Goal: Information Seeking & Learning: Learn about a topic

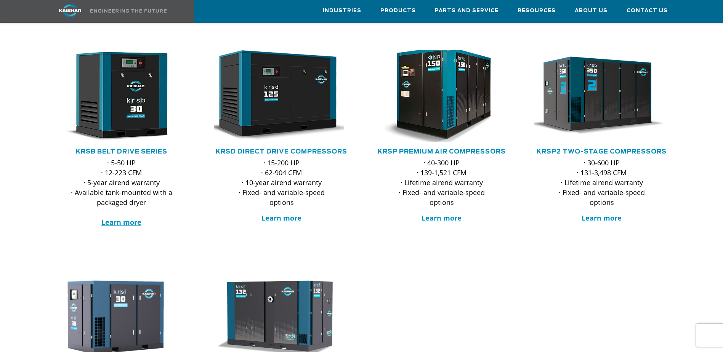
scroll to position [114, 0]
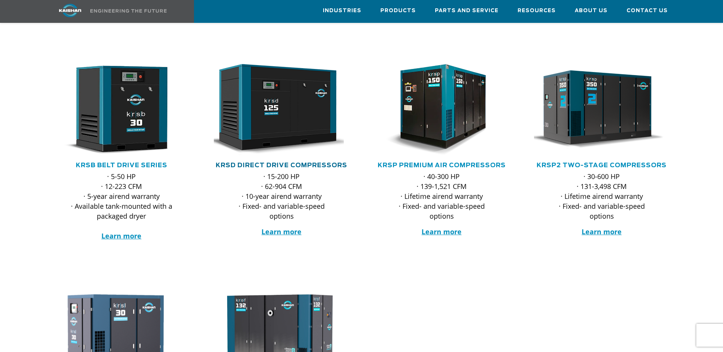
click at [285, 162] on link "KRSD Direct Drive Compressors" at bounding box center [281, 165] width 131 height 6
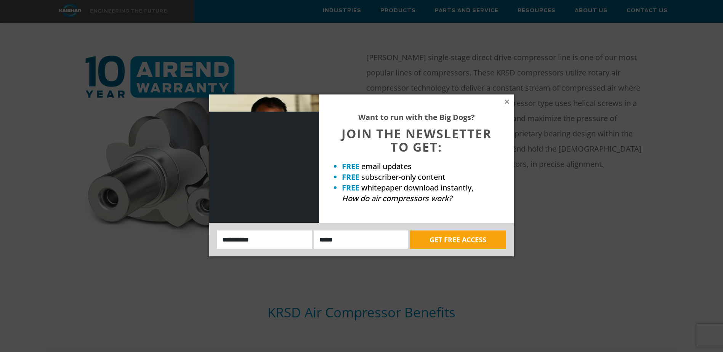
scroll to position [419, 0]
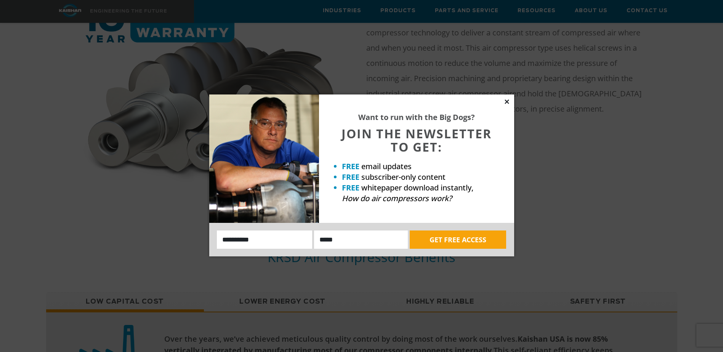
click at [504, 102] on icon at bounding box center [506, 101] width 7 height 7
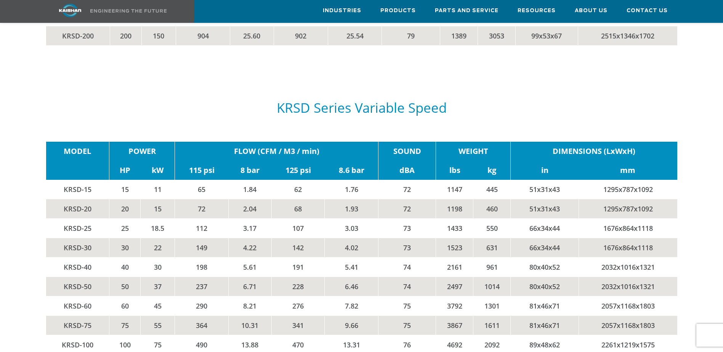
scroll to position [1600, 0]
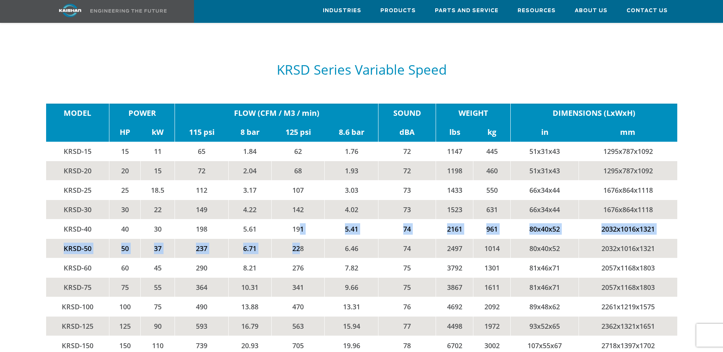
click at [300, 227] on tbody "MODEL POWER FLOW (CFM / M3 / min) SOUND WEIGHT DIMENSIONS (LxWxH) HP kW 115 psi…" at bounding box center [361, 239] width 631 height 271
click at [300, 239] on td "228" at bounding box center [297, 248] width 53 height 19
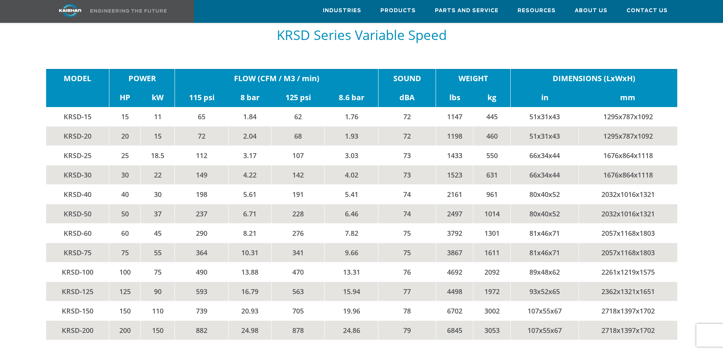
scroll to position [1638, 0]
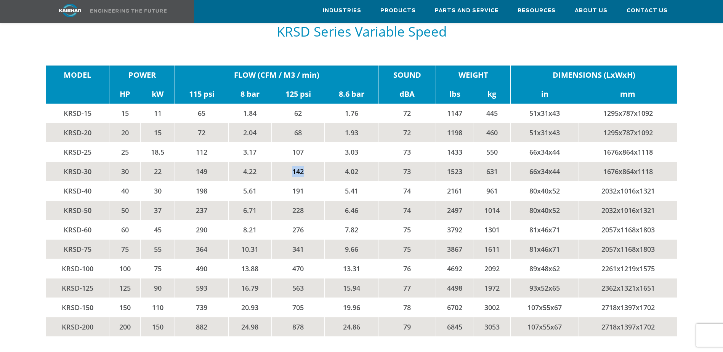
drag, startPoint x: 302, startPoint y: 160, endPoint x: 291, endPoint y: 160, distance: 11.8
click at [291, 162] on td "142" at bounding box center [297, 171] width 53 height 19
drag, startPoint x: 291, startPoint y: 160, endPoint x: 303, endPoint y: 160, distance: 12.6
click at [303, 162] on td "142" at bounding box center [297, 171] width 53 height 19
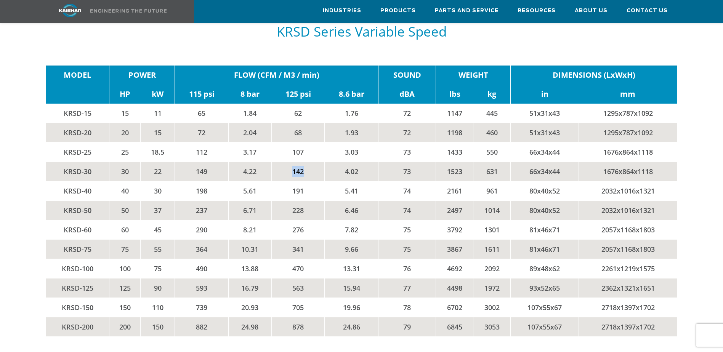
click at [303, 162] on td "142" at bounding box center [297, 171] width 53 height 19
drag, startPoint x: 304, startPoint y: 160, endPoint x: 293, endPoint y: 161, distance: 11.1
click at [293, 162] on td "142" at bounding box center [297, 171] width 53 height 19
click at [291, 162] on td "142" at bounding box center [297, 171] width 53 height 19
drag, startPoint x: 291, startPoint y: 161, endPoint x: 303, endPoint y: 160, distance: 11.8
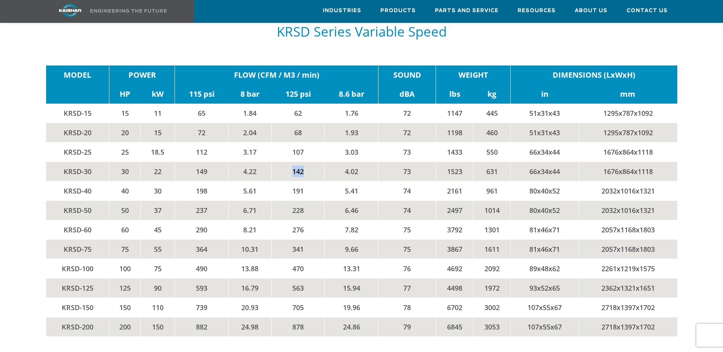
click at [303, 162] on td "142" at bounding box center [297, 171] width 53 height 19
drag, startPoint x: 303, startPoint y: 160, endPoint x: 292, endPoint y: 160, distance: 11.0
click at [292, 162] on td "142" at bounding box center [297, 171] width 53 height 19
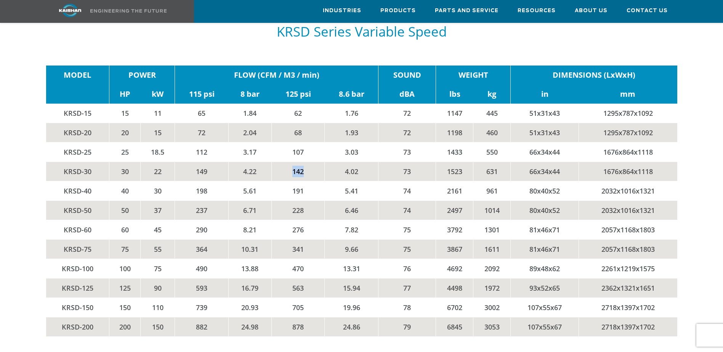
drag, startPoint x: 292, startPoint y: 160, endPoint x: 299, endPoint y: 160, distance: 7.2
click at [299, 162] on td "142" at bounding box center [297, 171] width 53 height 19
drag, startPoint x: 299, startPoint y: 160, endPoint x: 306, endPoint y: 162, distance: 6.9
click at [306, 162] on td "142" at bounding box center [297, 171] width 53 height 19
click at [303, 162] on td "142" at bounding box center [297, 171] width 53 height 19
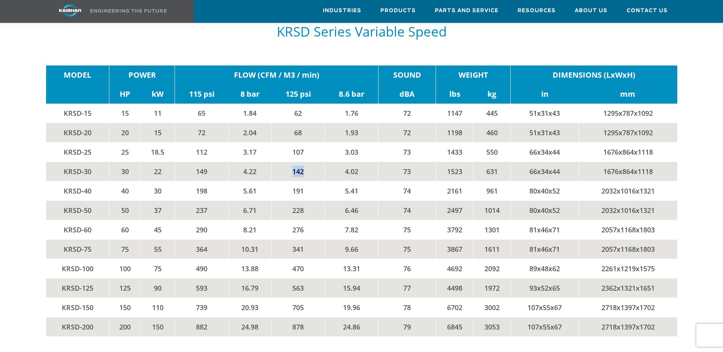
drag, startPoint x: 303, startPoint y: 160, endPoint x: 290, endPoint y: 160, distance: 13.0
click at [290, 162] on td "142" at bounding box center [297, 171] width 53 height 19
drag, startPoint x: 291, startPoint y: 160, endPoint x: 295, endPoint y: 160, distance: 4.2
click at [295, 162] on td "142" at bounding box center [297, 171] width 53 height 19
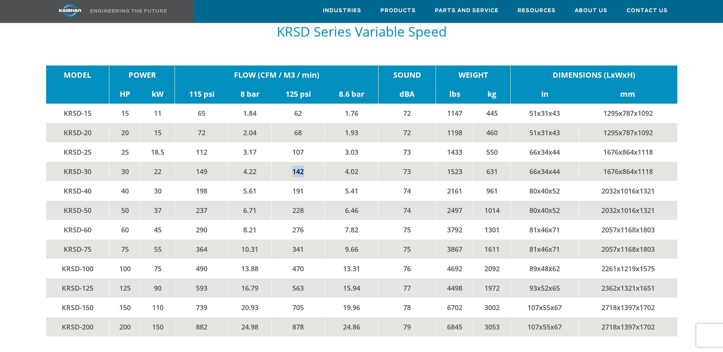
click at [295, 162] on td "142" at bounding box center [297, 171] width 53 height 19
drag, startPoint x: 293, startPoint y: 160, endPoint x: 302, endPoint y: 159, distance: 9.6
click at [302, 162] on td "142" at bounding box center [297, 171] width 53 height 19
drag, startPoint x: 302, startPoint y: 159, endPoint x: 292, endPoint y: 159, distance: 9.9
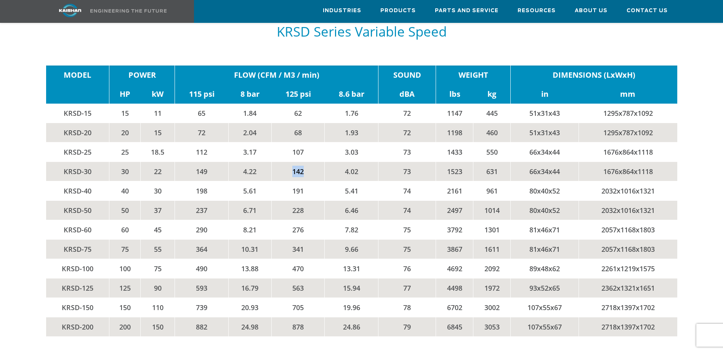
click at [292, 162] on td "142" at bounding box center [297, 171] width 53 height 19
drag, startPoint x: 292, startPoint y: 159, endPoint x: 303, endPoint y: 159, distance: 10.7
click at [303, 162] on td "142" at bounding box center [297, 171] width 53 height 19
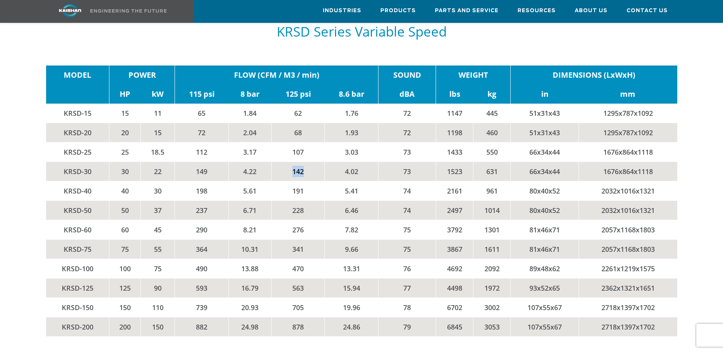
drag, startPoint x: 303, startPoint y: 159, endPoint x: 293, endPoint y: 160, distance: 10.3
click at [293, 162] on td "142" at bounding box center [297, 171] width 53 height 19
drag, startPoint x: 293, startPoint y: 160, endPoint x: 298, endPoint y: 160, distance: 5.0
click at [298, 162] on td "142" at bounding box center [297, 171] width 53 height 19
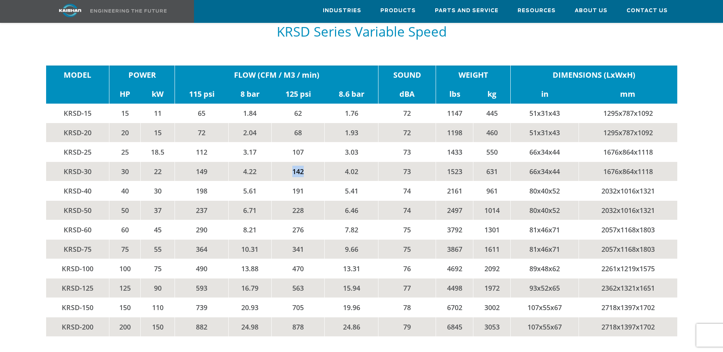
click at [298, 162] on td "142" at bounding box center [297, 171] width 53 height 19
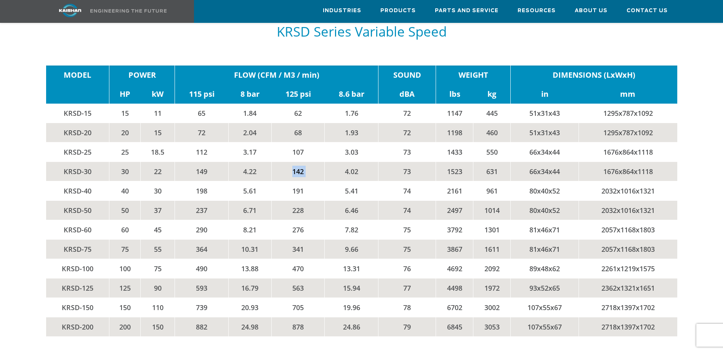
drag, startPoint x: 298, startPoint y: 160, endPoint x: 290, endPoint y: 161, distance: 7.7
click at [290, 162] on td "142" at bounding box center [297, 171] width 53 height 19
drag, startPoint x: 292, startPoint y: 159, endPoint x: 302, endPoint y: 159, distance: 10.3
click at [302, 162] on td "142" at bounding box center [297, 171] width 53 height 19
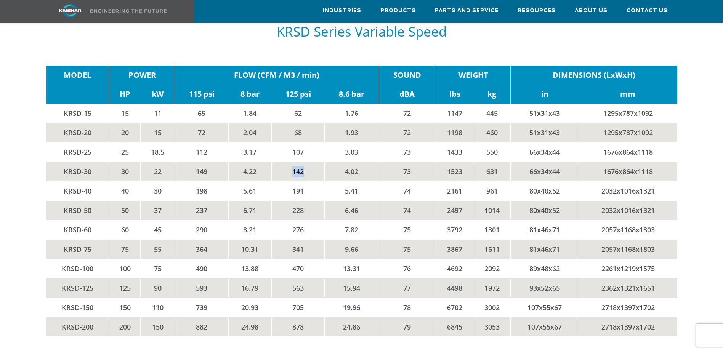
click at [302, 162] on td "142" at bounding box center [297, 171] width 53 height 19
drag, startPoint x: 302, startPoint y: 159, endPoint x: 294, endPoint y: 159, distance: 8.8
click at [294, 162] on td "142" at bounding box center [297, 171] width 53 height 19
drag, startPoint x: 292, startPoint y: 159, endPoint x: 303, endPoint y: 159, distance: 11.1
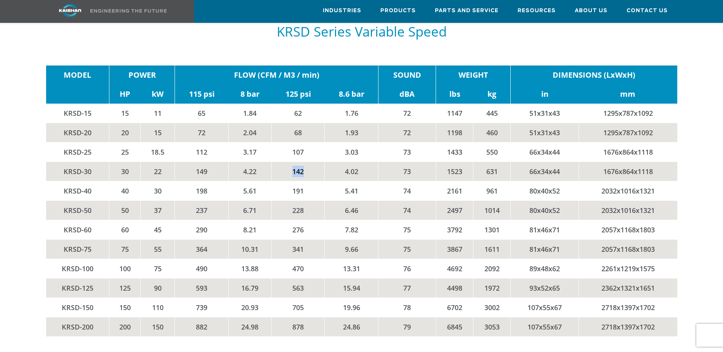
click at [303, 162] on td "142" at bounding box center [297, 171] width 53 height 19
click at [302, 162] on td "142" at bounding box center [297, 171] width 53 height 19
